Goal: Transaction & Acquisition: Purchase product/service

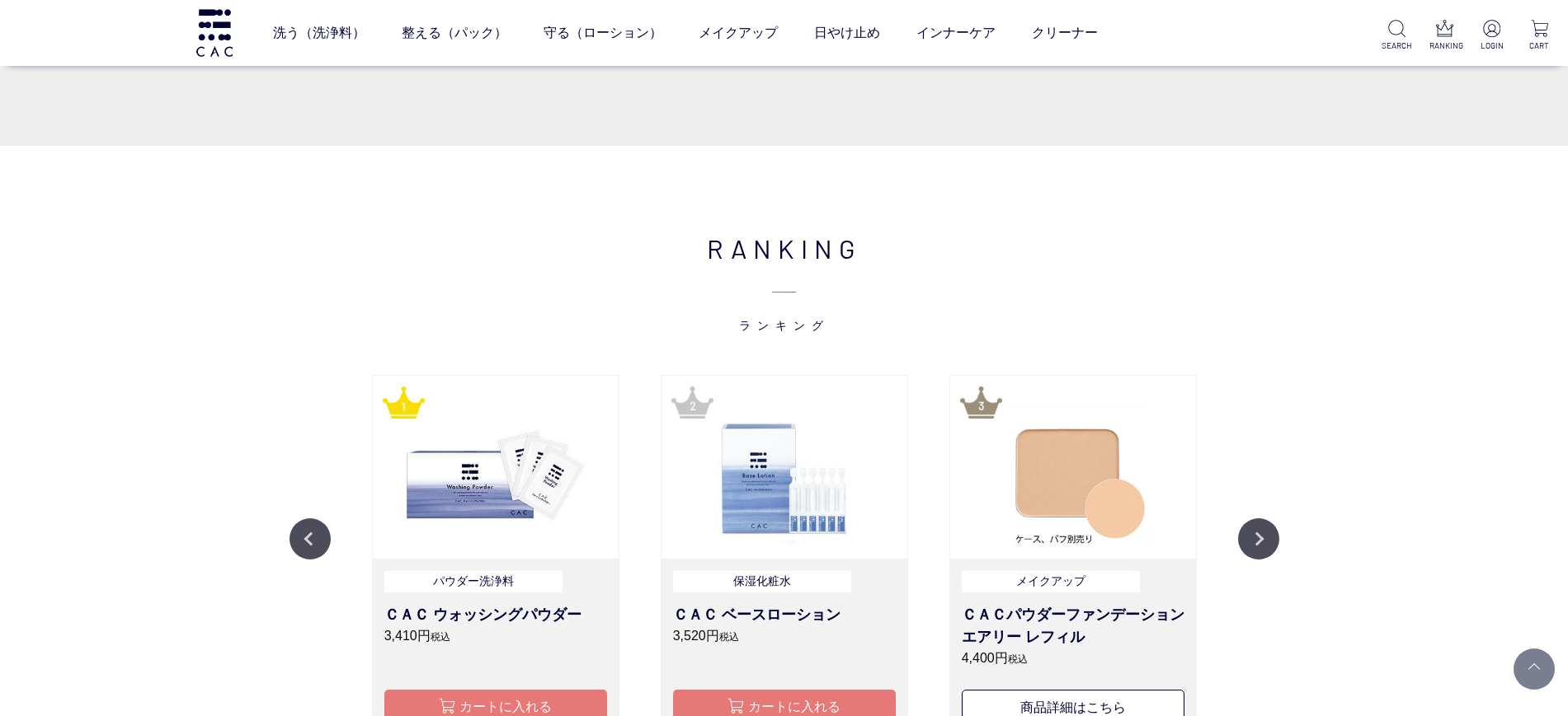
scroll to position [1649, 0]
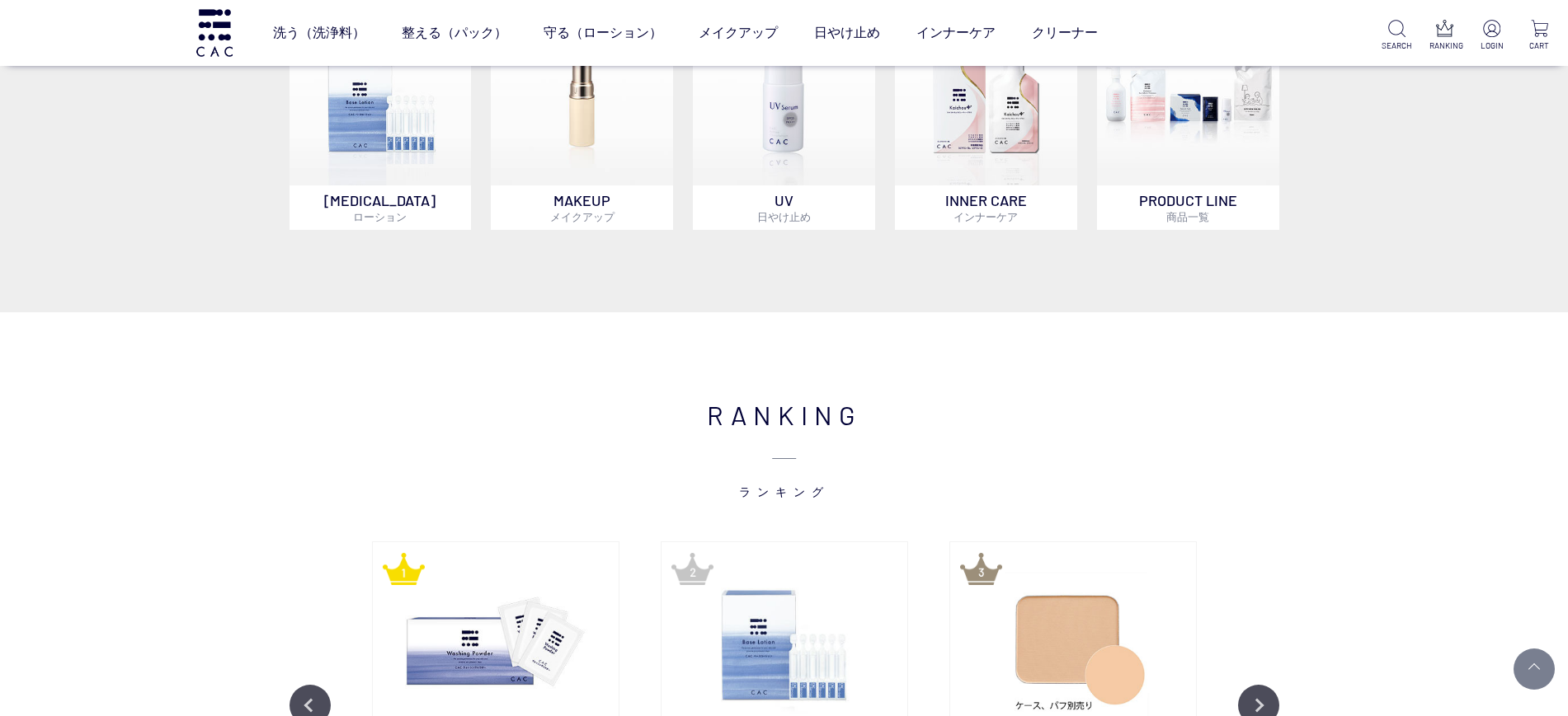
click at [0, 543] on div "RANKING ランキング Previous メイクアップ ＣＡＣパウダーファンデーション エアリー レフィル 4,400円 税込 商品詳細はこちら 液体洗浄…" at bounding box center [784, 660] width 1568 height 695
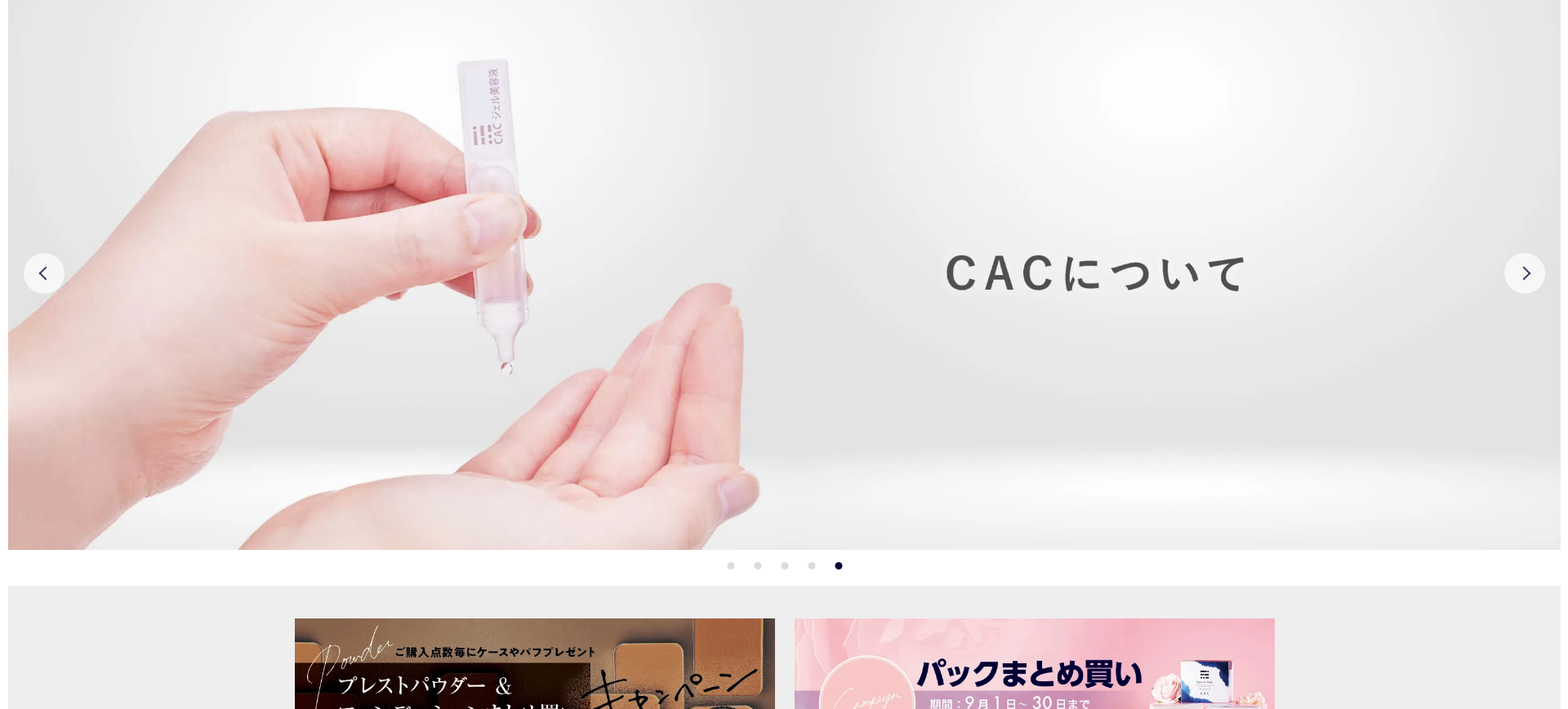
scroll to position [0, 0]
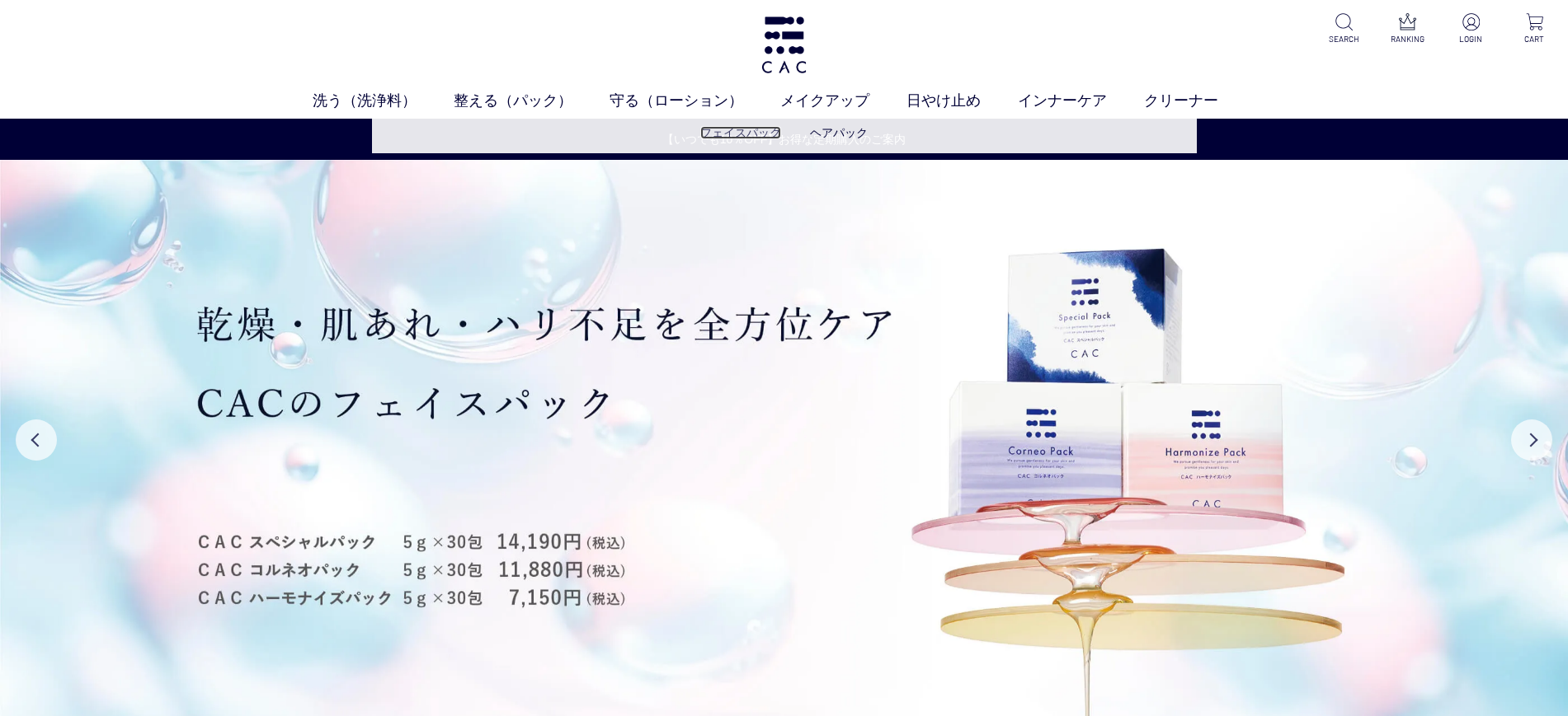
click at [761, 133] on link "フェイスパック" at bounding box center [740, 132] width 81 height 14
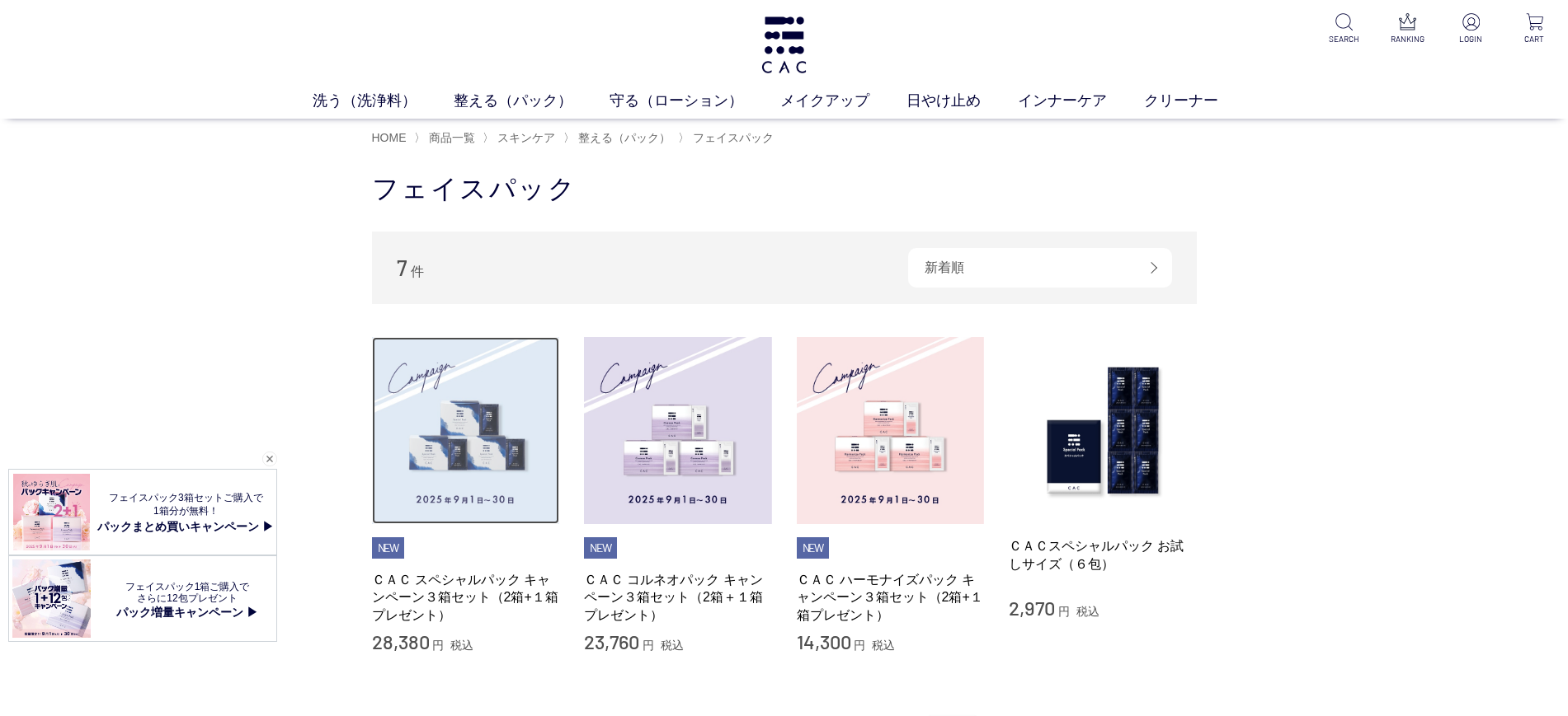
click at [435, 469] on img at bounding box center [465, 431] width 188 height 188
